Goal: Task Accomplishment & Management: Complete application form

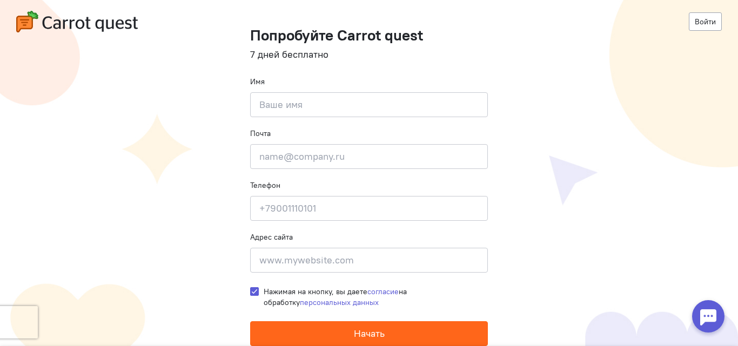
click at [390, 338] on button "Начать" at bounding box center [369, 334] width 238 height 25
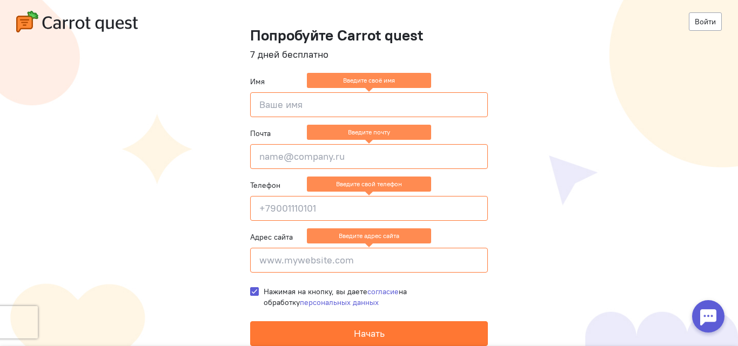
click at [295, 110] on input at bounding box center [369, 104] width 238 height 25
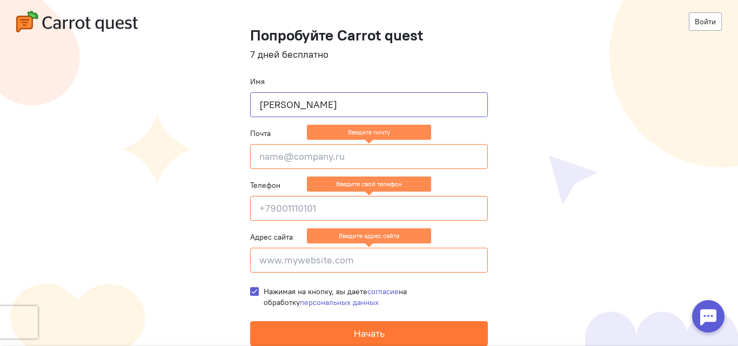
type input "[PERSON_NAME]"
click at [280, 152] on input "email" at bounding box center [369, 156] width 238 height 25
type input "йцукенгшщз"
click at [269, 215] on input at bounding box center [369, 208] width 238 height 25
type input "7"
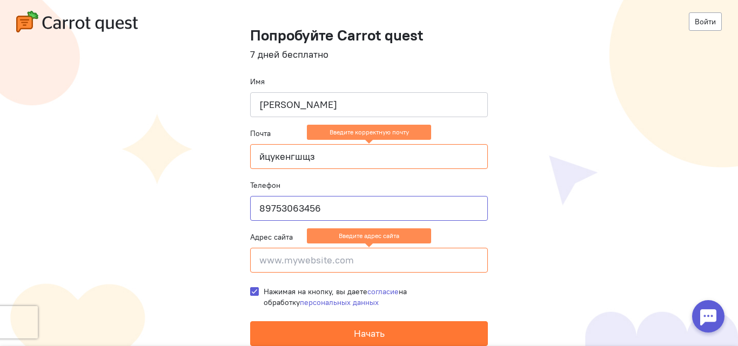
type input "89753063456"
click at [282, 252] on input at bounding box center [369, 260] width 238 height 25
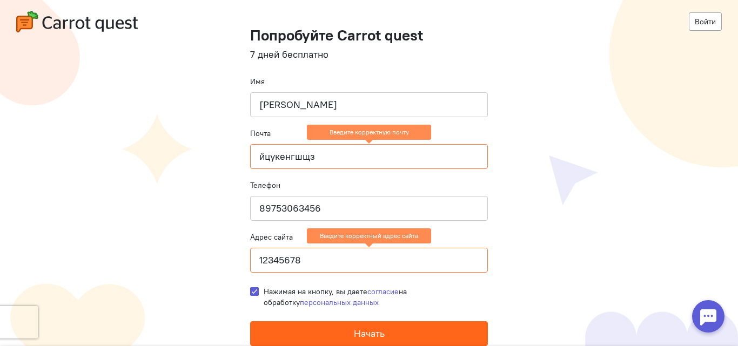
click at [334, 334] on button "Начать" at bounding box center [369, 334] width 238 height 25
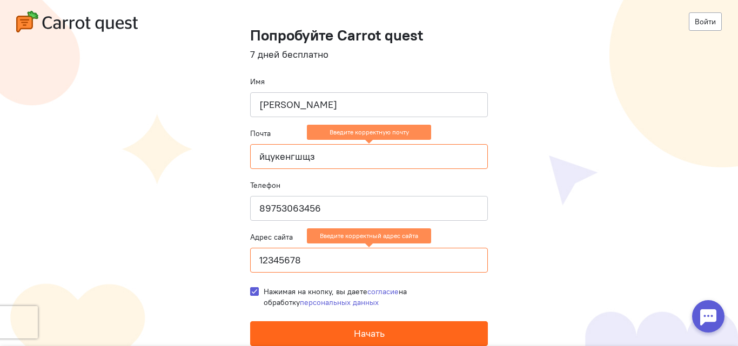
click at [334, 334] on button "Начать" at bounding box center [369, 334] width 238 height 25
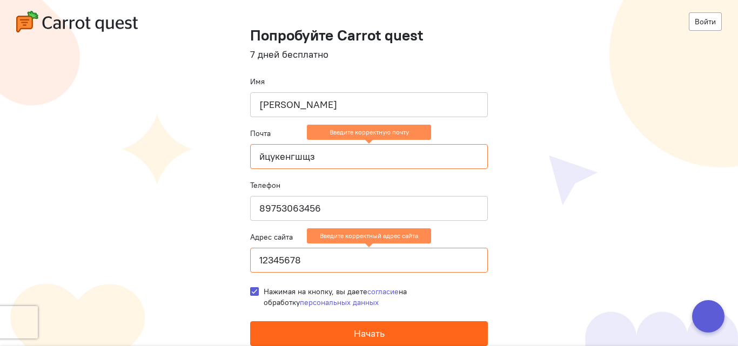
drag, startPoint x: 334, startPoint y: 334, endPoint x: 324, endPoint y: 267, distance: 68.2
click at [324, 267] on form "Попробуйте Carrot quest 7 дней бесплатно Имя [PERSON_NAME] Почта йцукенгшщз Вве…" at bounding box center [369, 186] width 238 height 319
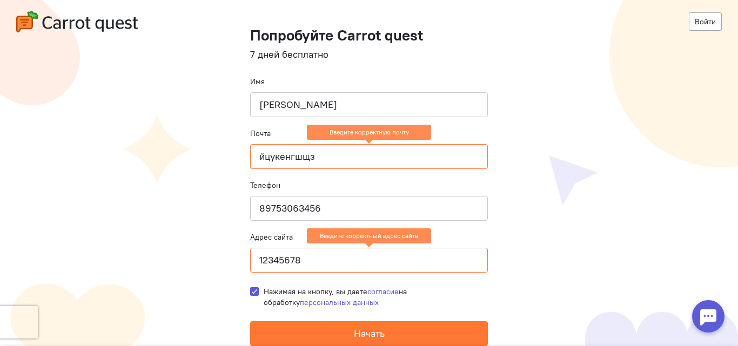
click at [324, 267] on input "12345678" at bounding box center [369, 260] width 238 height 25
type input "1"
click at [711, 26] on link "Войти" at bounding box center [705, 21] width 33 height 18
